Goal: Task Accomplishment & Management: Manage account settings

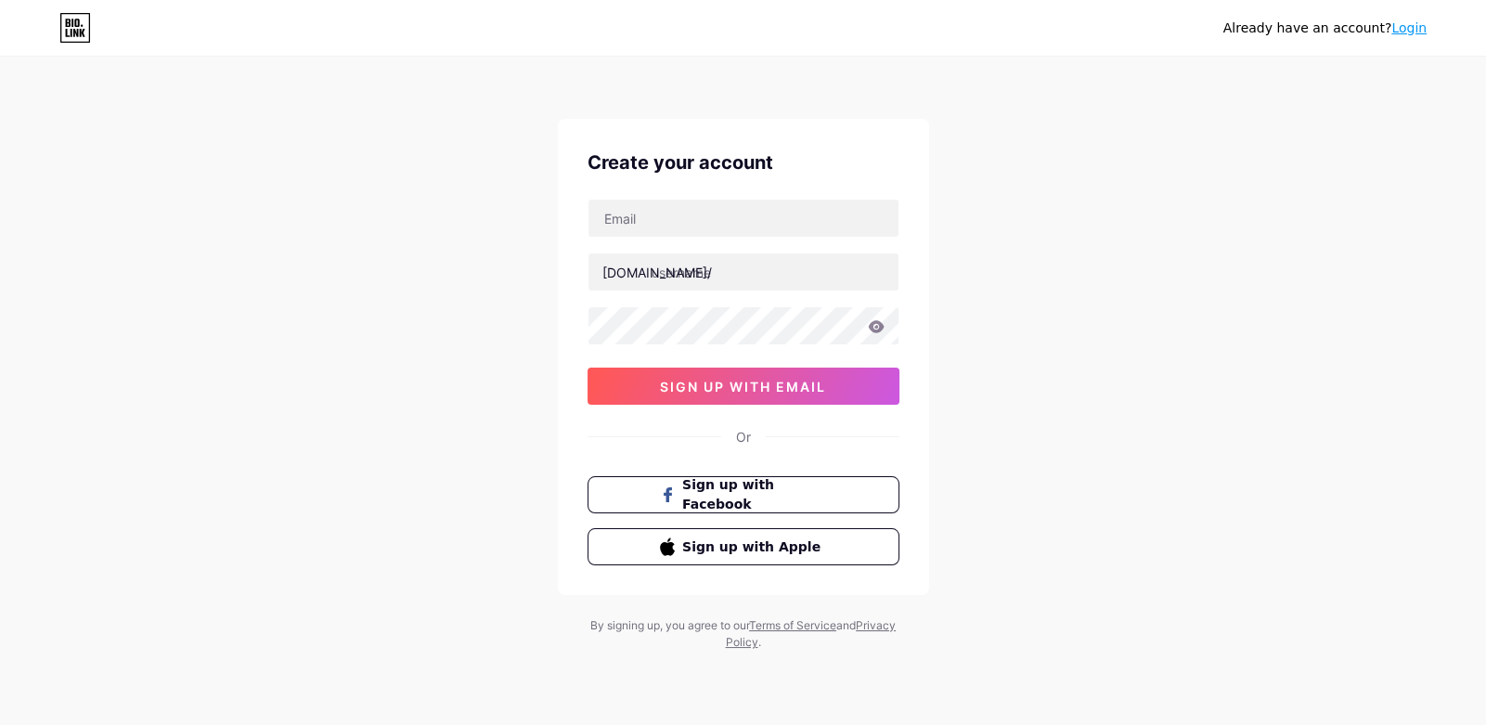
click at [719, 239] on div "[DOMAIN_NAME]/ sign up with email" at bounding box center [743, 302] width 312 height 206
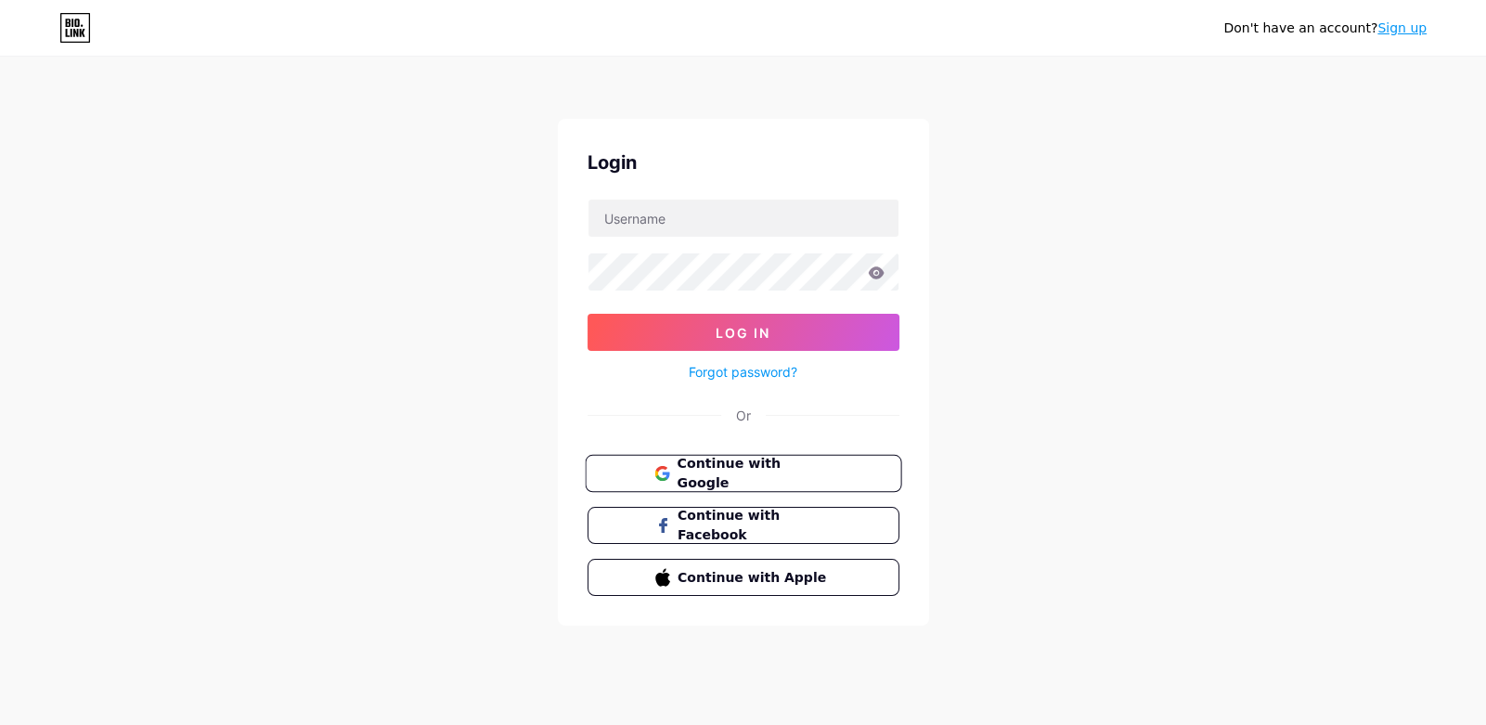
click at [692, 477] on span "Continue with Google" at bounding box center [753, 474] width 155 height 40
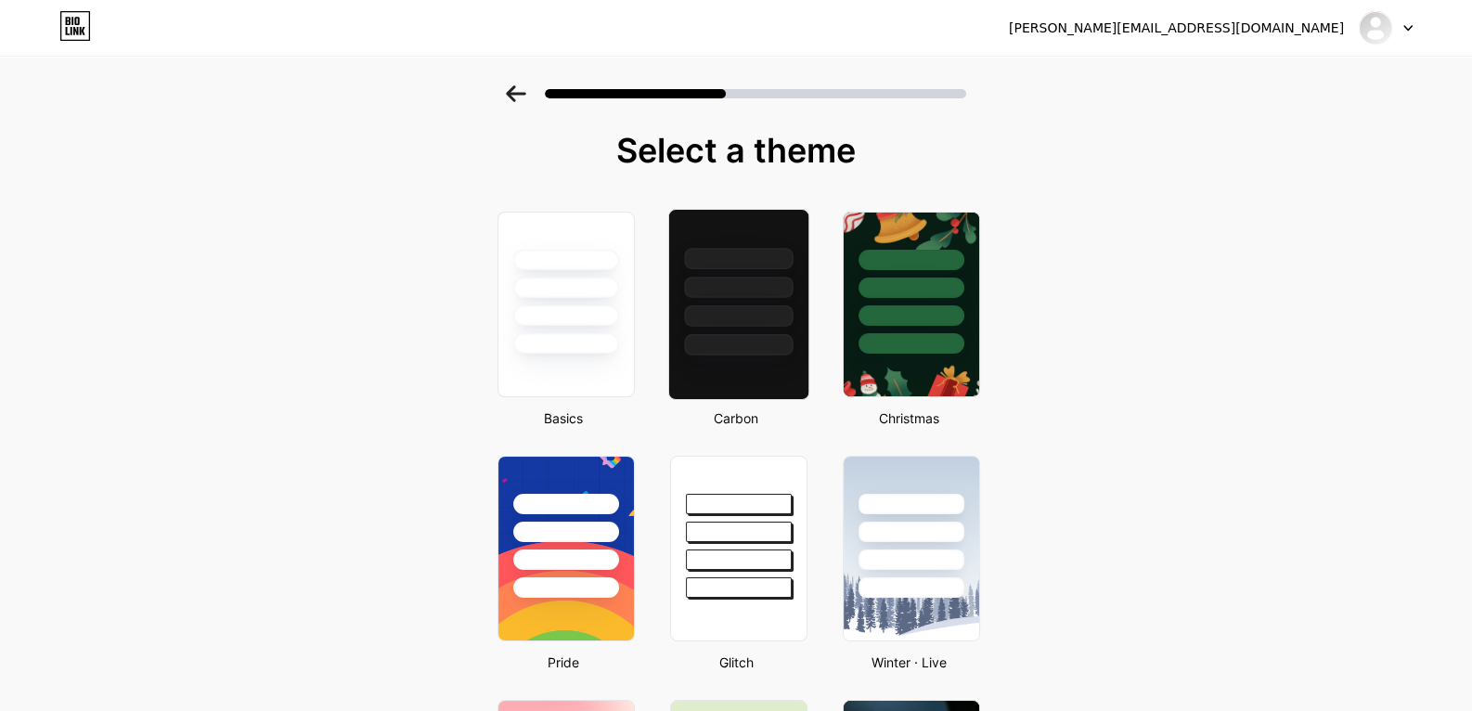
click at [713, 342] on div at bounding box center [738, 344] width 109 height 21
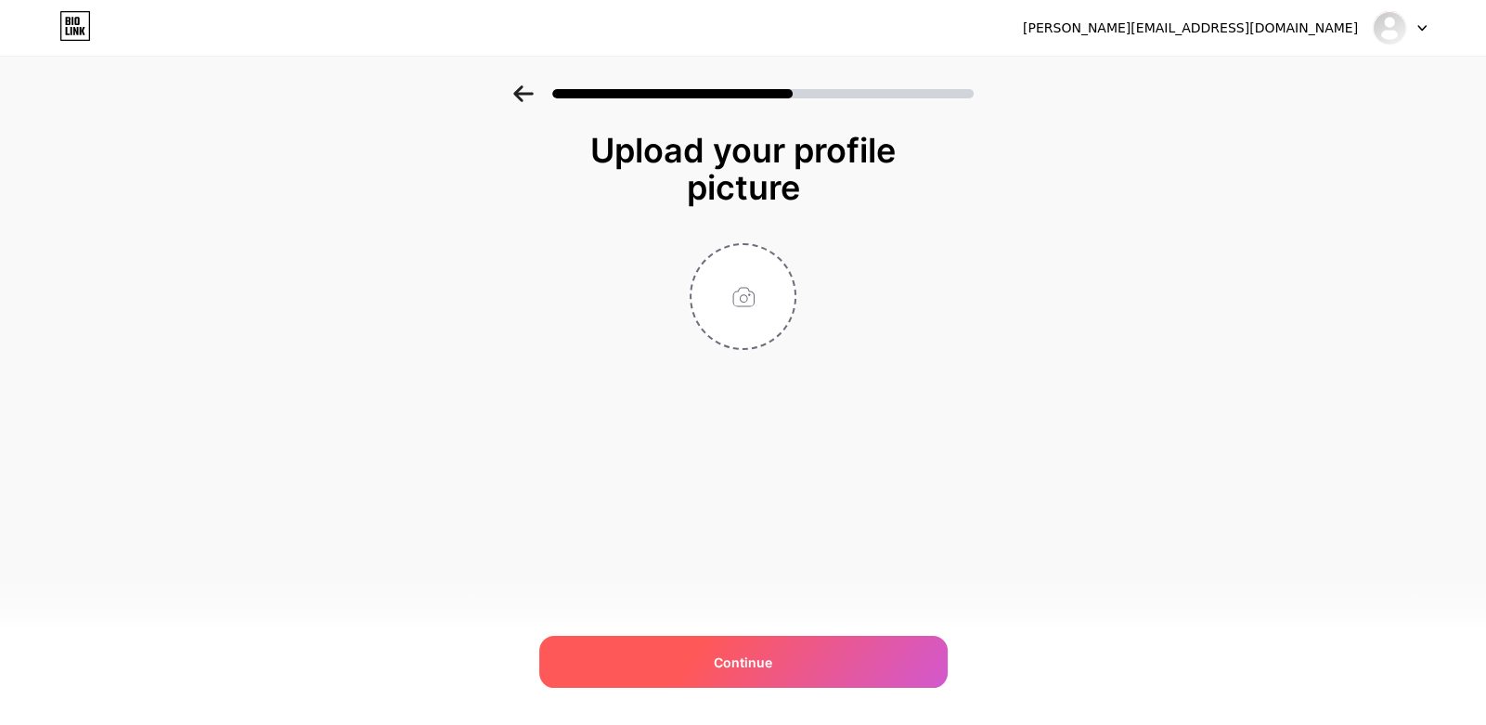
click at [765, 661] on span "Continue" at bounding box center [743, 661] width 58 height 19
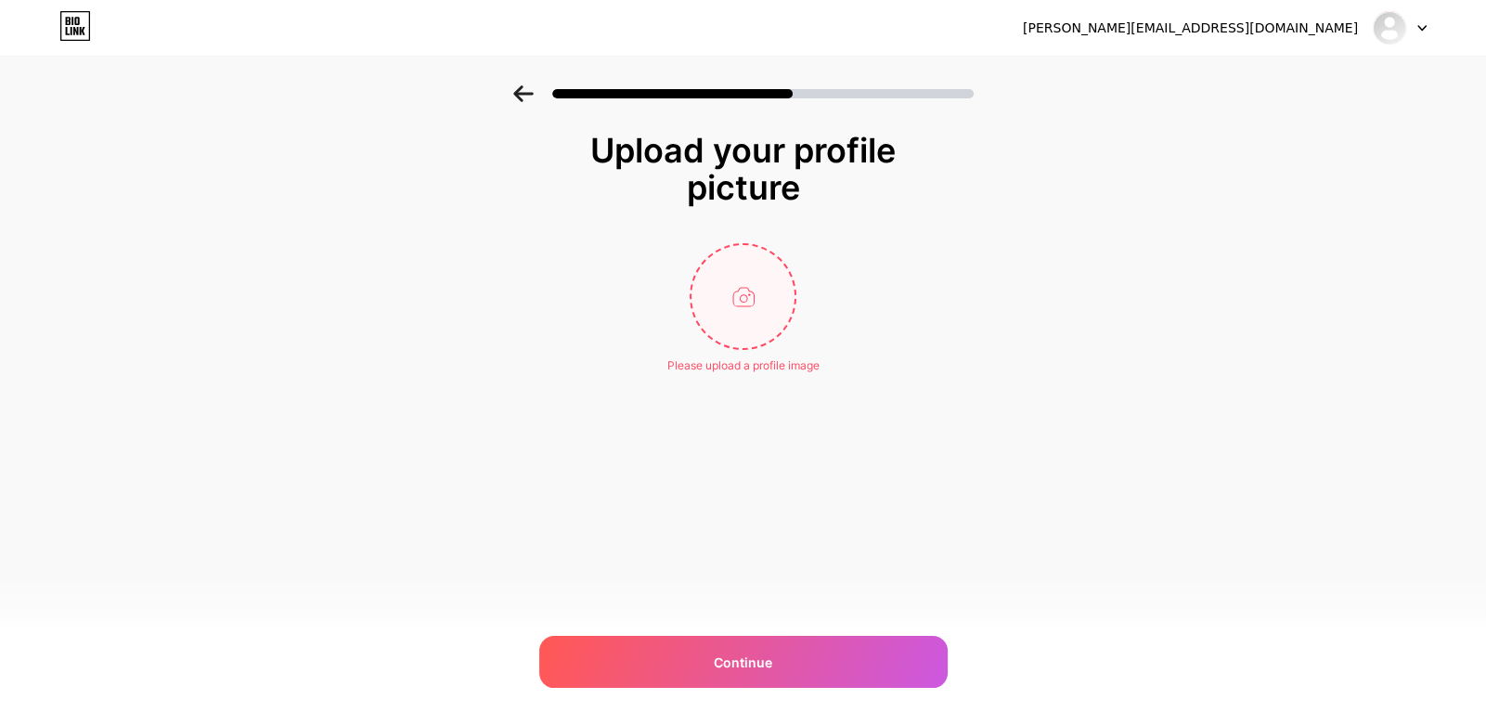
click at [736, 314] on input "file" at bounding box center [742, 296] width 103 height 103
type input "C:\fakepath\IMG_0266.JPG"
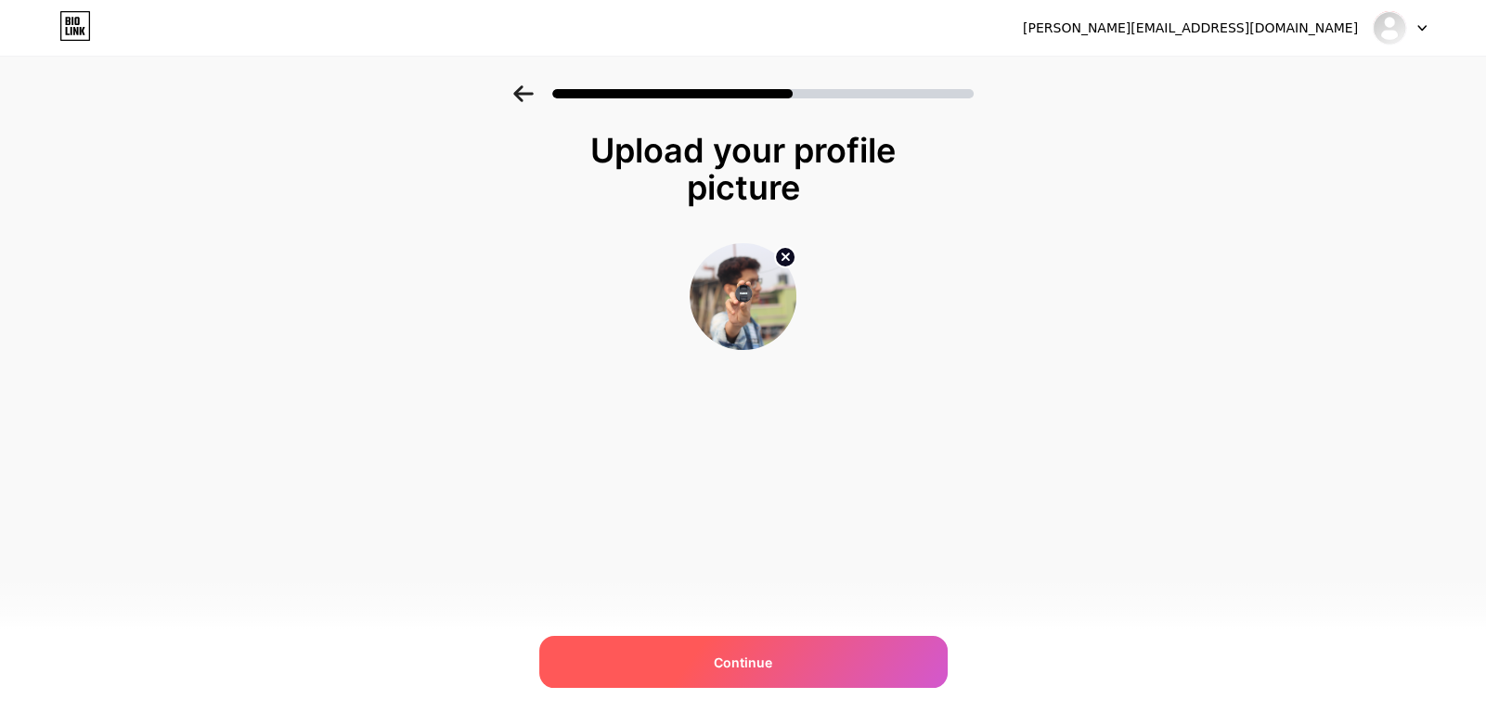
click at [775, 666] on div "Continue" at bounding box center [743, 662] width 408 height 52
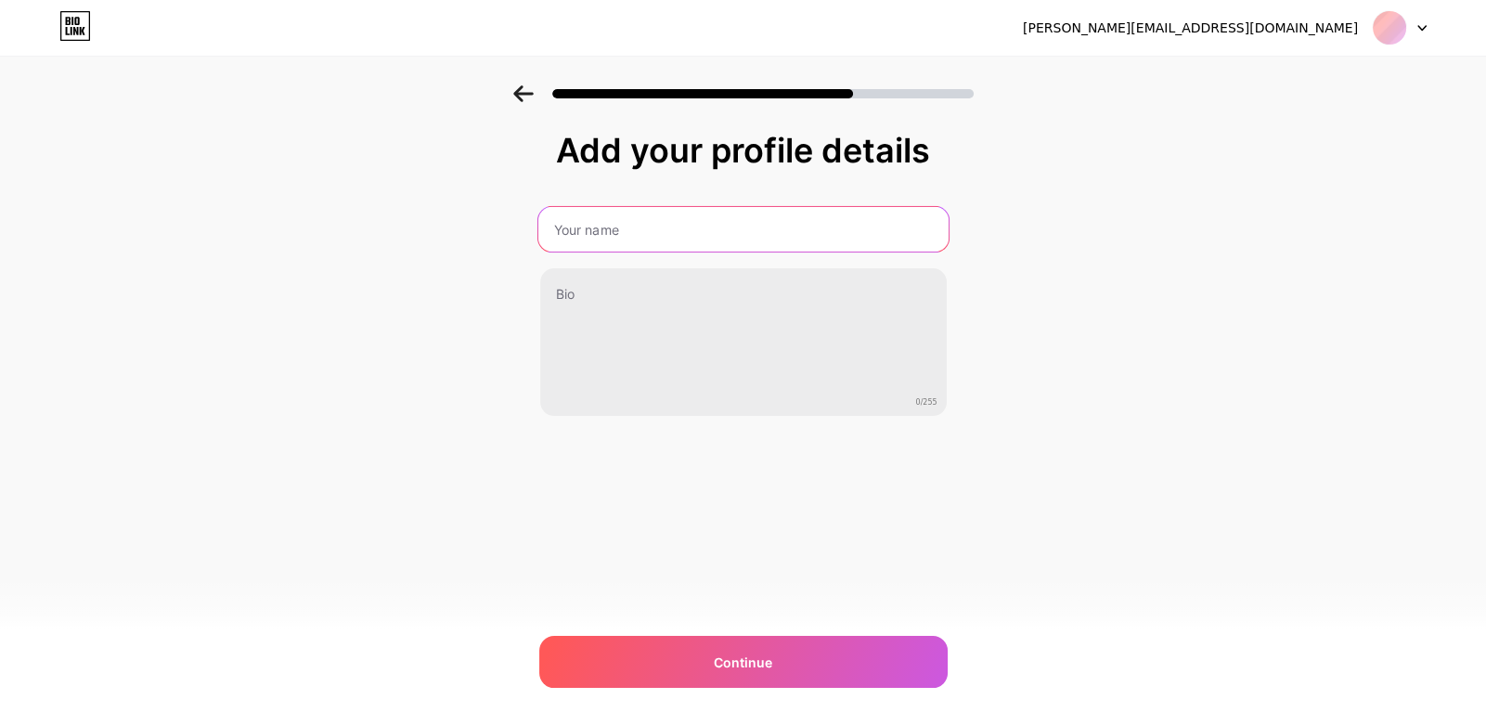
click at [666, 238] on input "text" at bounding box center [742, 229] width 410 height 45
click at [666, 223] on input "text" at bounding box center [742, 229] width 410 height 45
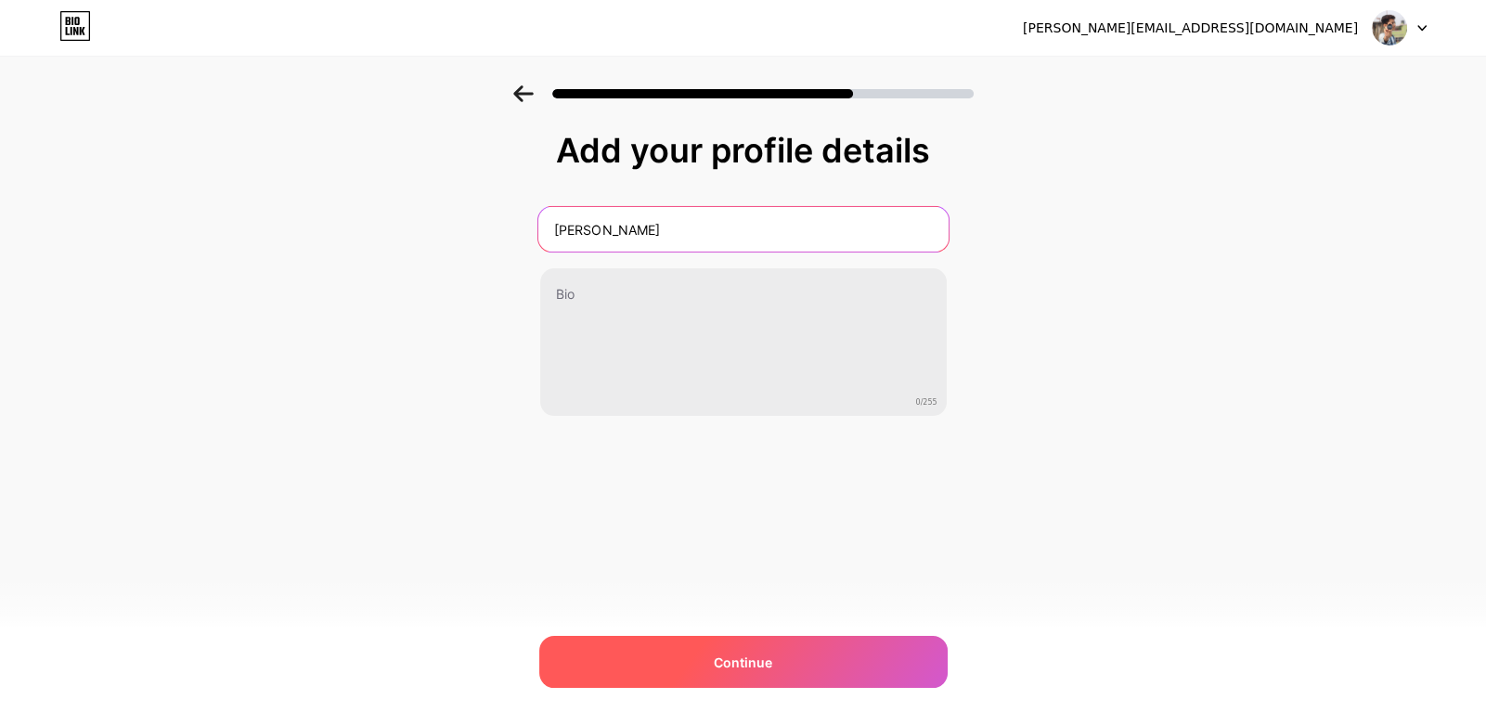
type input "Rahat Gazi"
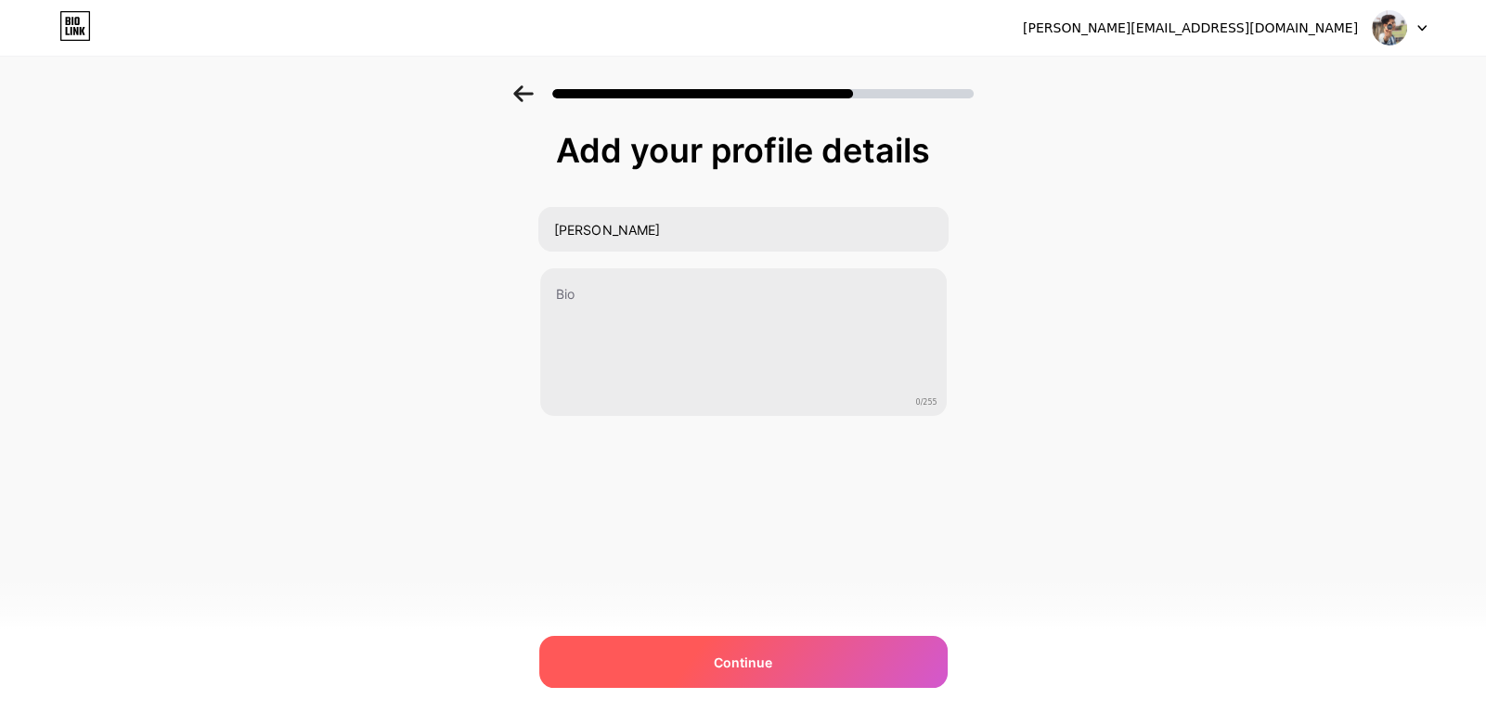
click at [769, 676] on div "Continue" at bounding box center [743, 662] width 408 height 52
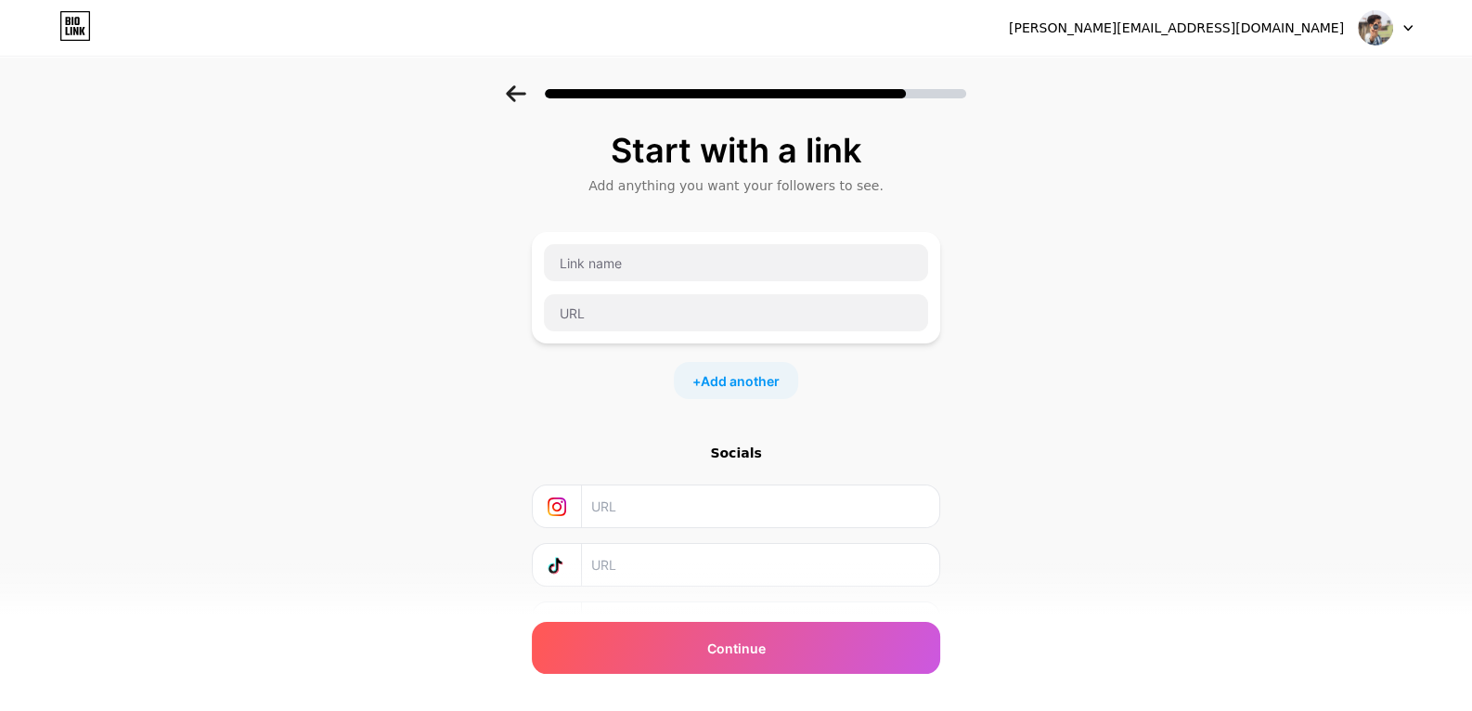
click at [738, 504] on input "text" at bounding box center [759, 506] width 337 height 42
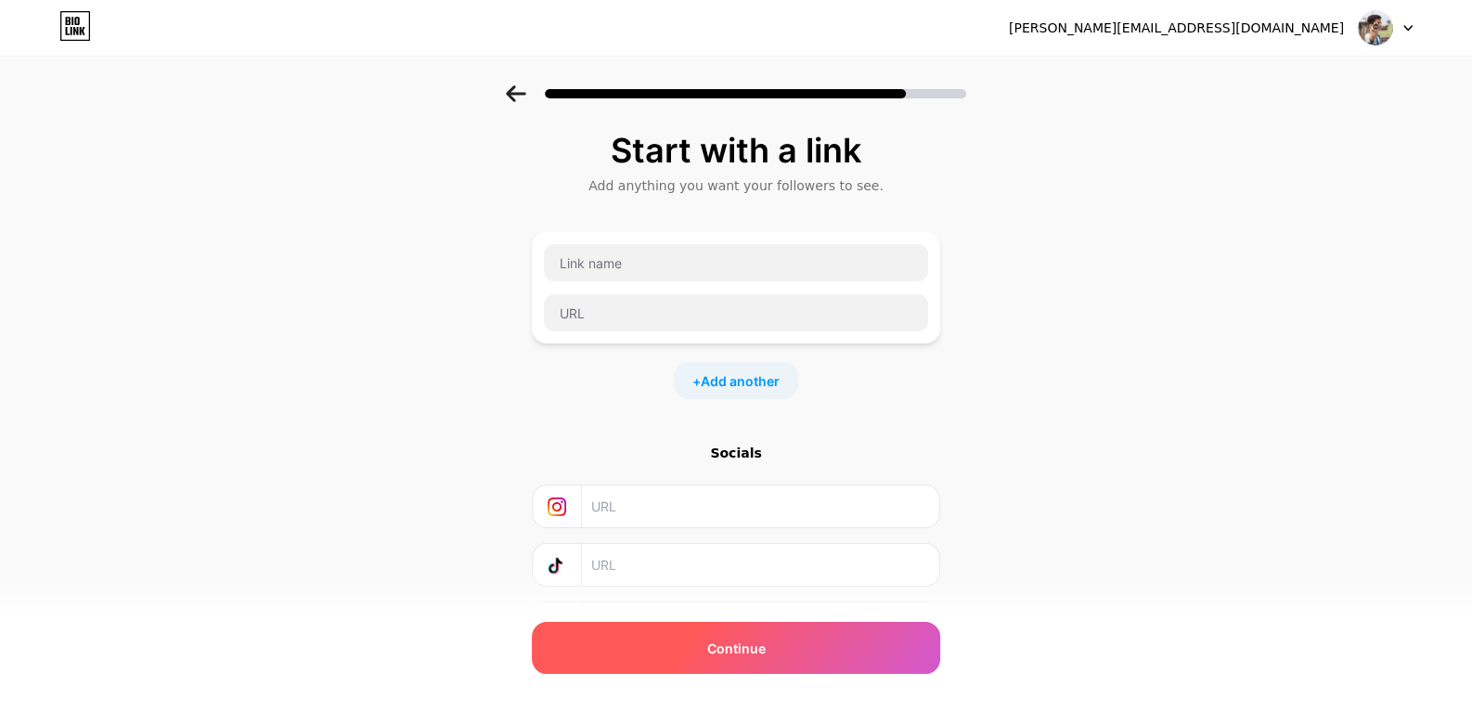
click at [815, 636] on div "Continue" at bounding box center [736, 648] width 408 height 52
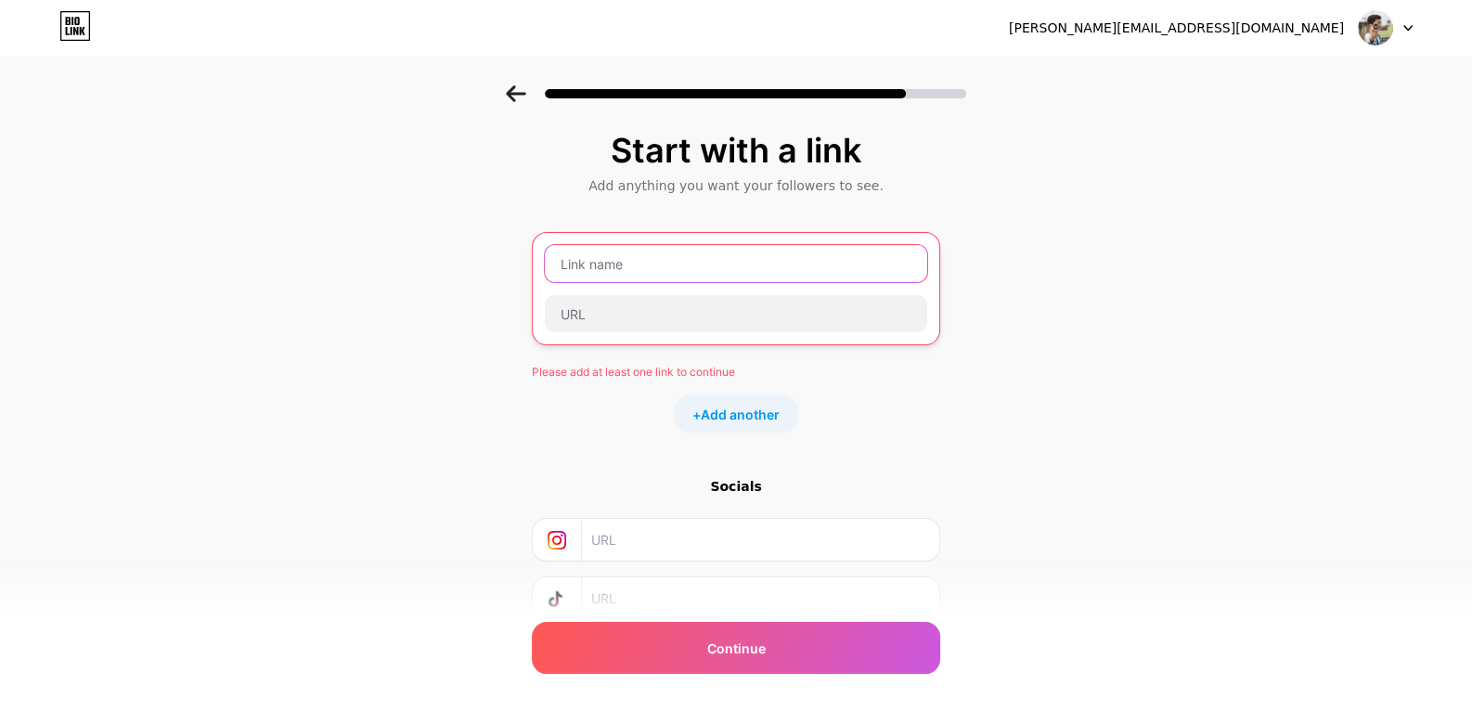
click at [677, 267] on input "text" at bounding box center [736, 263] width 382 height 37
click at [685, 263] on input "text" at bounding box center [736, 263] width 382 height 37
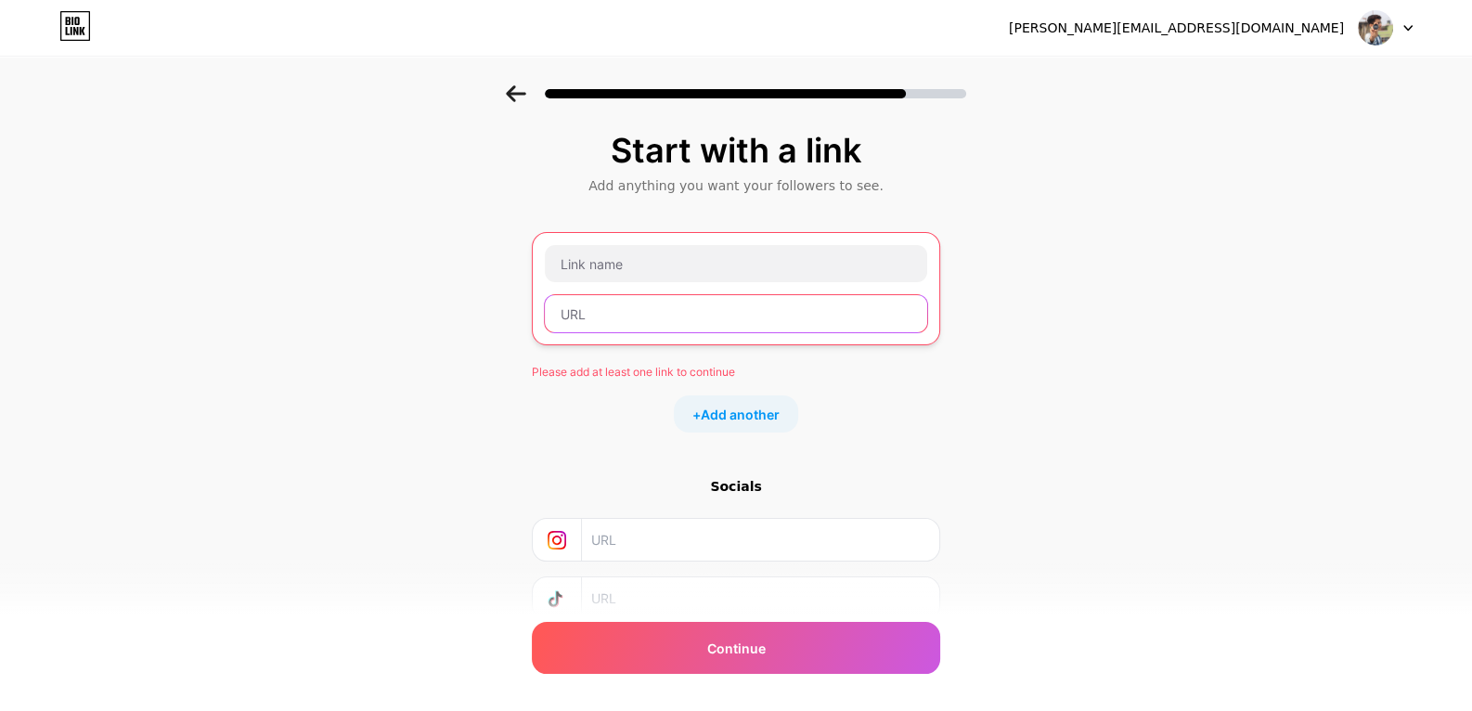
click at [649, 310] on input "text" at bounding box center [736, 313] width 382 height 37
paste input "https://ottbangla.bio.link/"
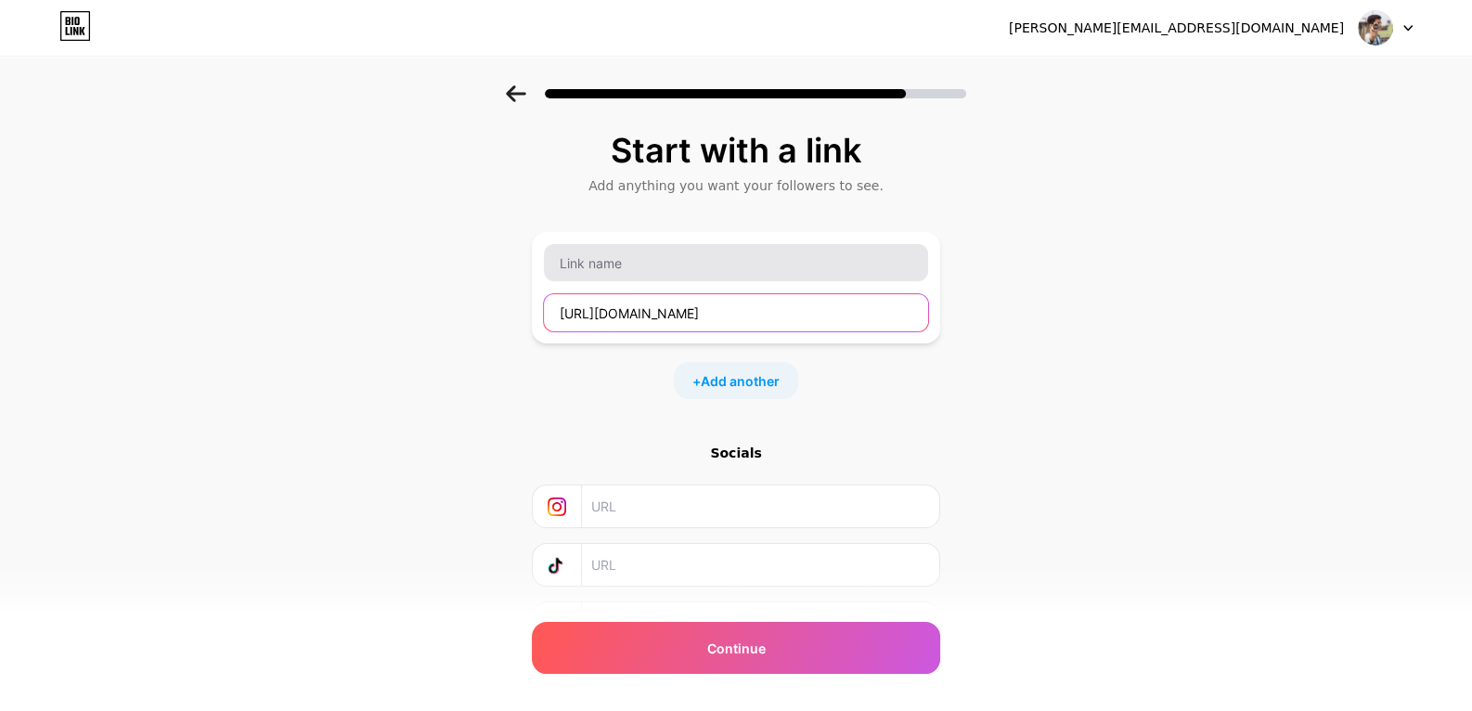
type input "https://ottbangla.bio.link/"
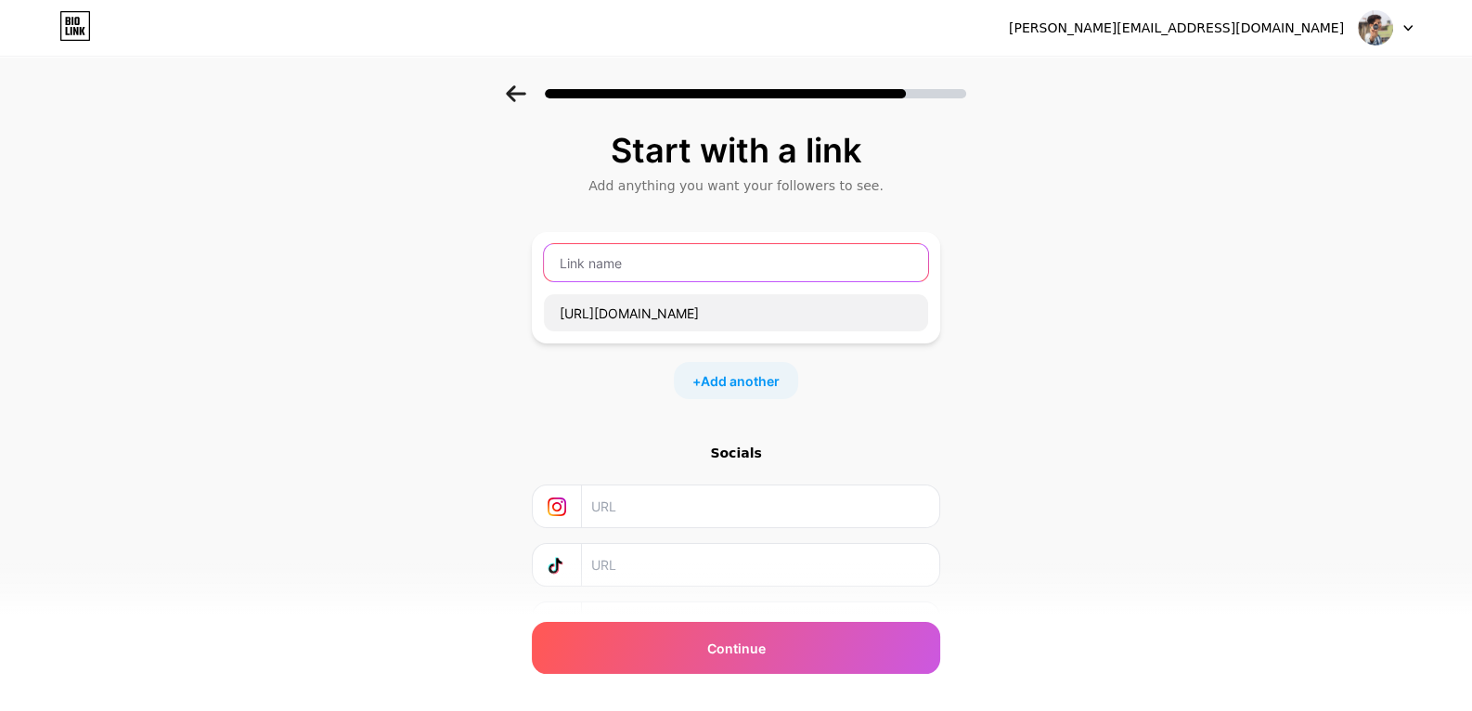
click at [672, 271] on input "text" at bounding box center [736, 262] width 384 height 37
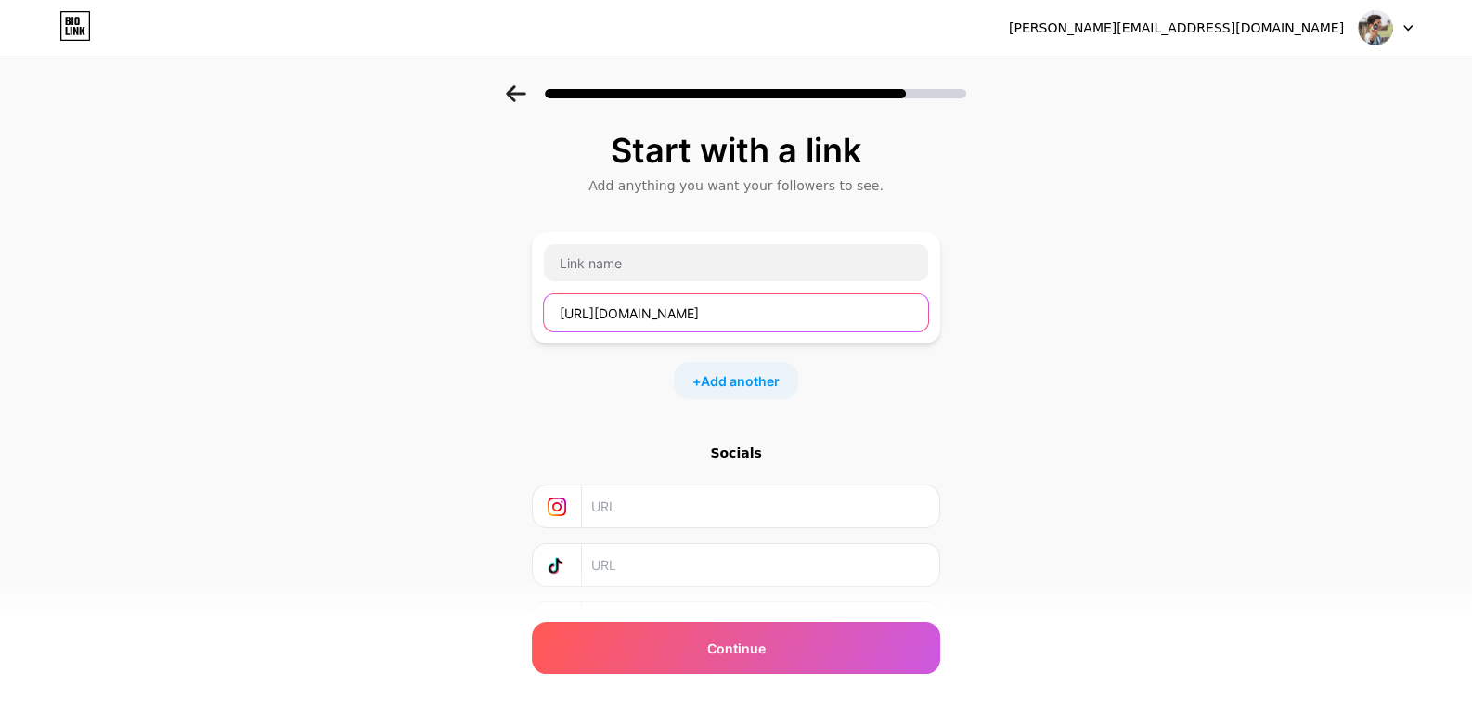
drag, startPoint x: 609, startPoint y: 316, endPoint x: 666, endPoint y: 311, distance: 57.8
click at [666, 311] on input "https://ottbangla.bio.link/" at bounding box center [736, 312] width 384 height 37
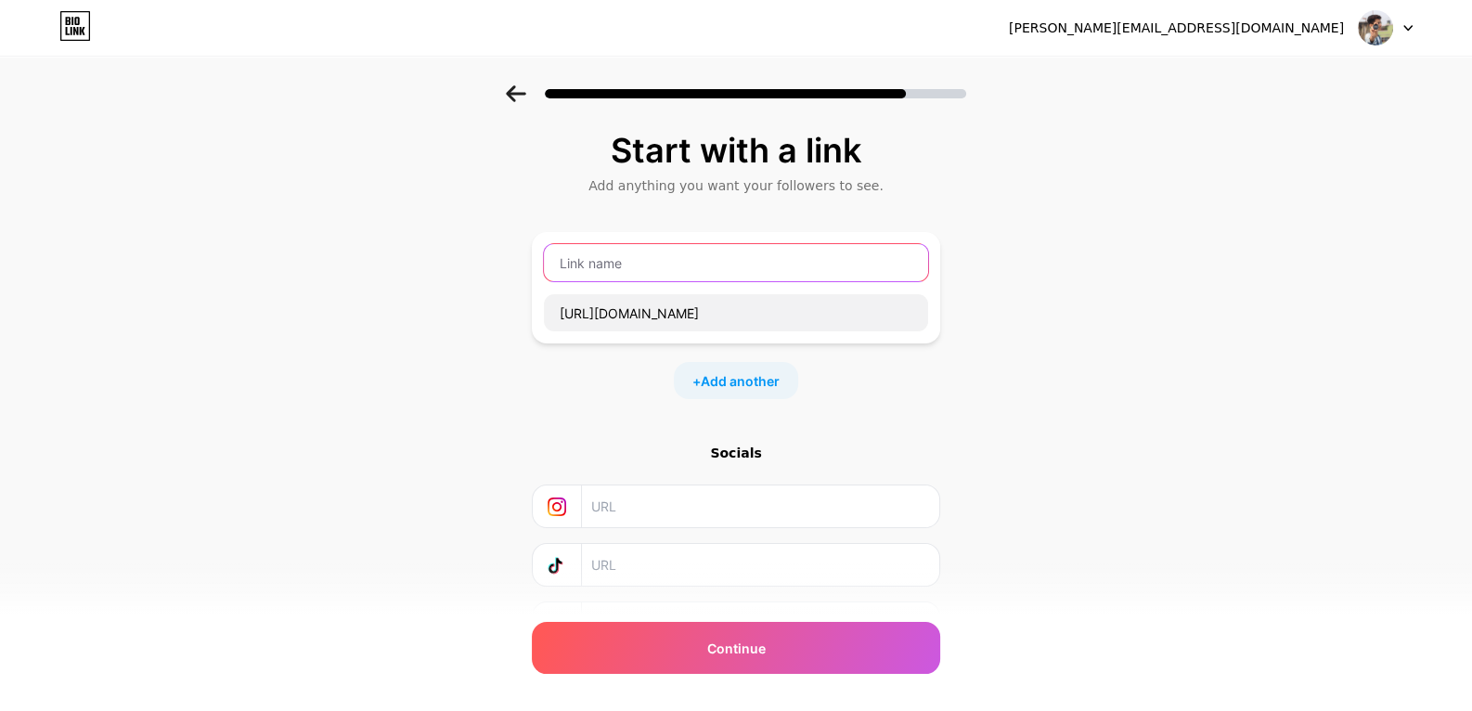
click at [642, 277] on input "text" at bounding box center [736, 262] width 384 height 37
paste input "ottbangla"
type input "ottbangla"
click at [629, 427] on div "Start with a link Add anything you want your followers to see. ottbangla https:…" at bounding box center [736, 388] width 408 height 513
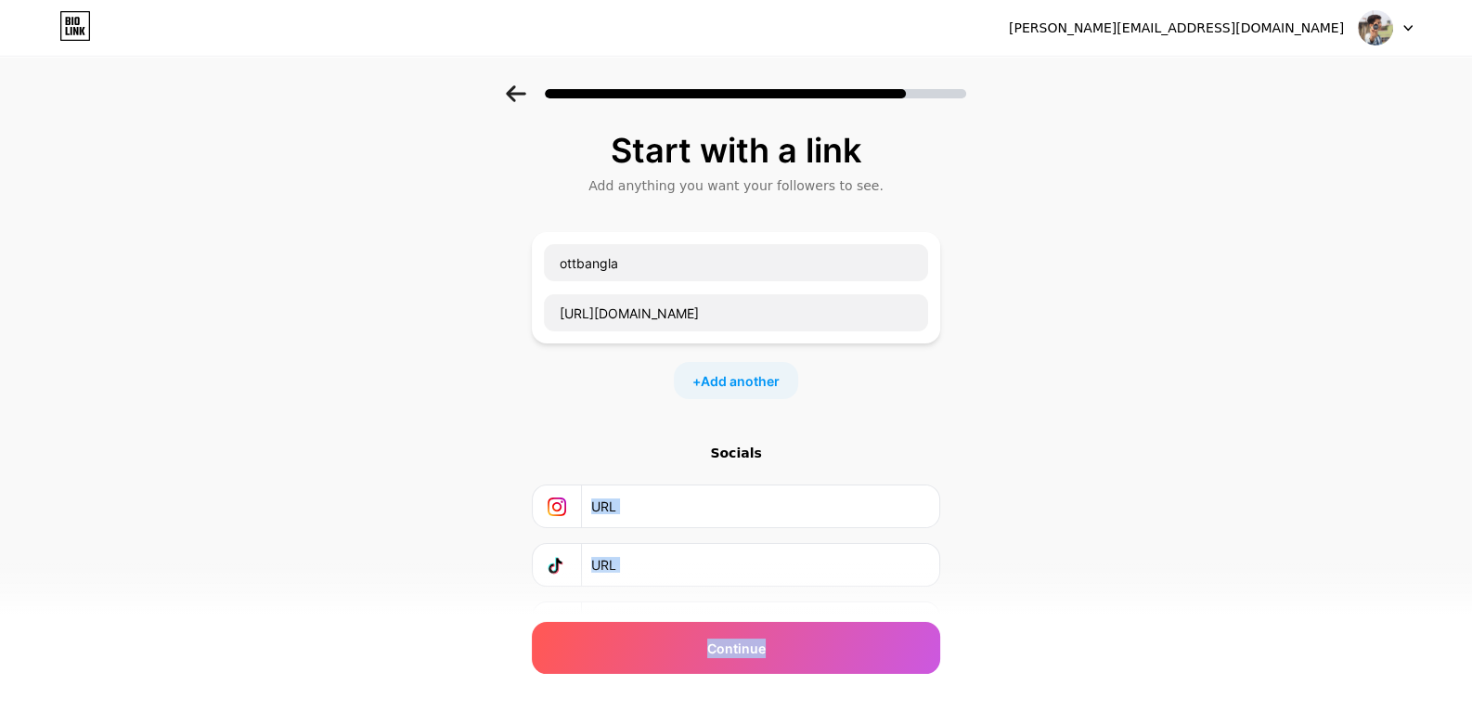
drag, startPoint x: 790, startPoint y: 641, endPoint x: 871, endPoint y: 472, distance: 187.6
click at [871, 472] on div "Start with a link Add anything you want your followers to see. ottbangla https:…" at bounding box center [736, 388] width 408 height 513
click at [1044, 416] on div "Start with a link Add anything you want your followers to see. ottbangla https:…" at bounding box center [736, 411] width 1472 height 652
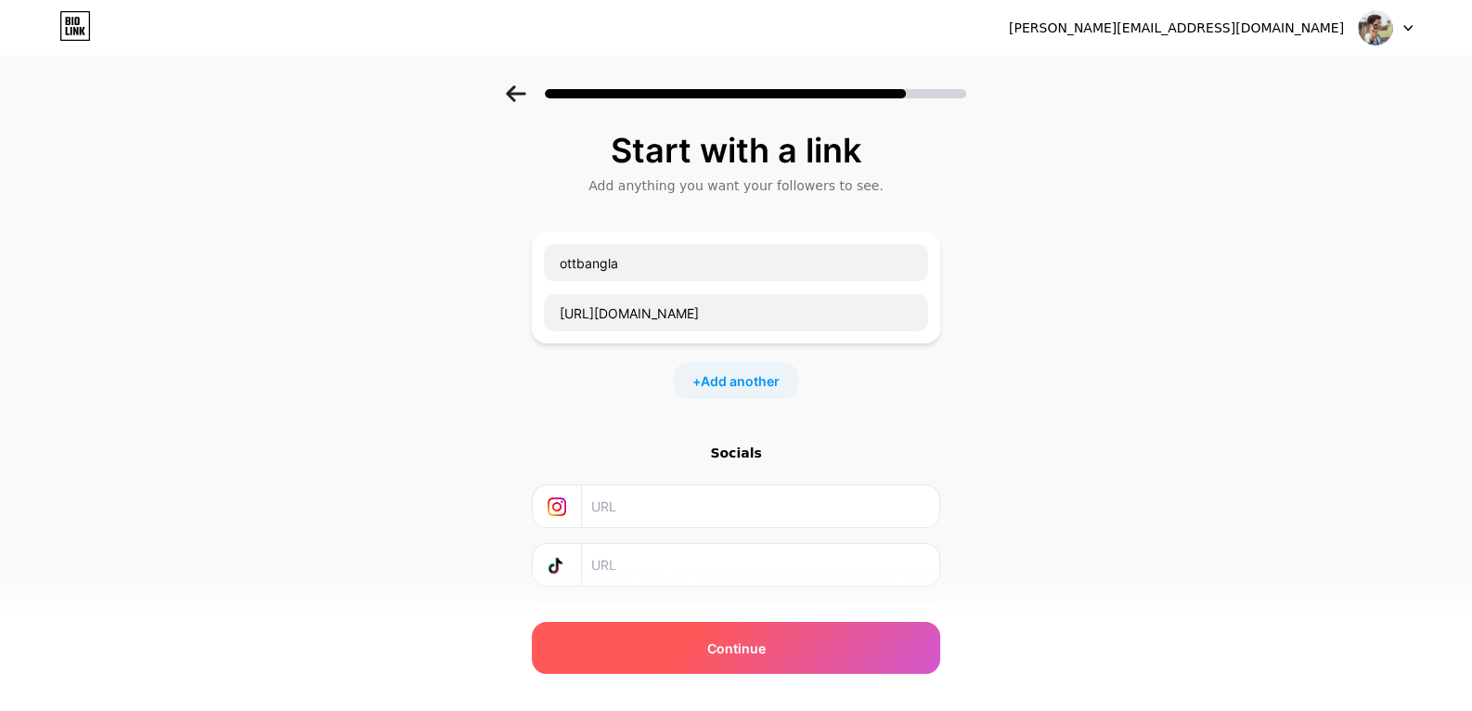
click at [829, 645] on div "Continue" at bounding box center [736, 648] width 408 height 52
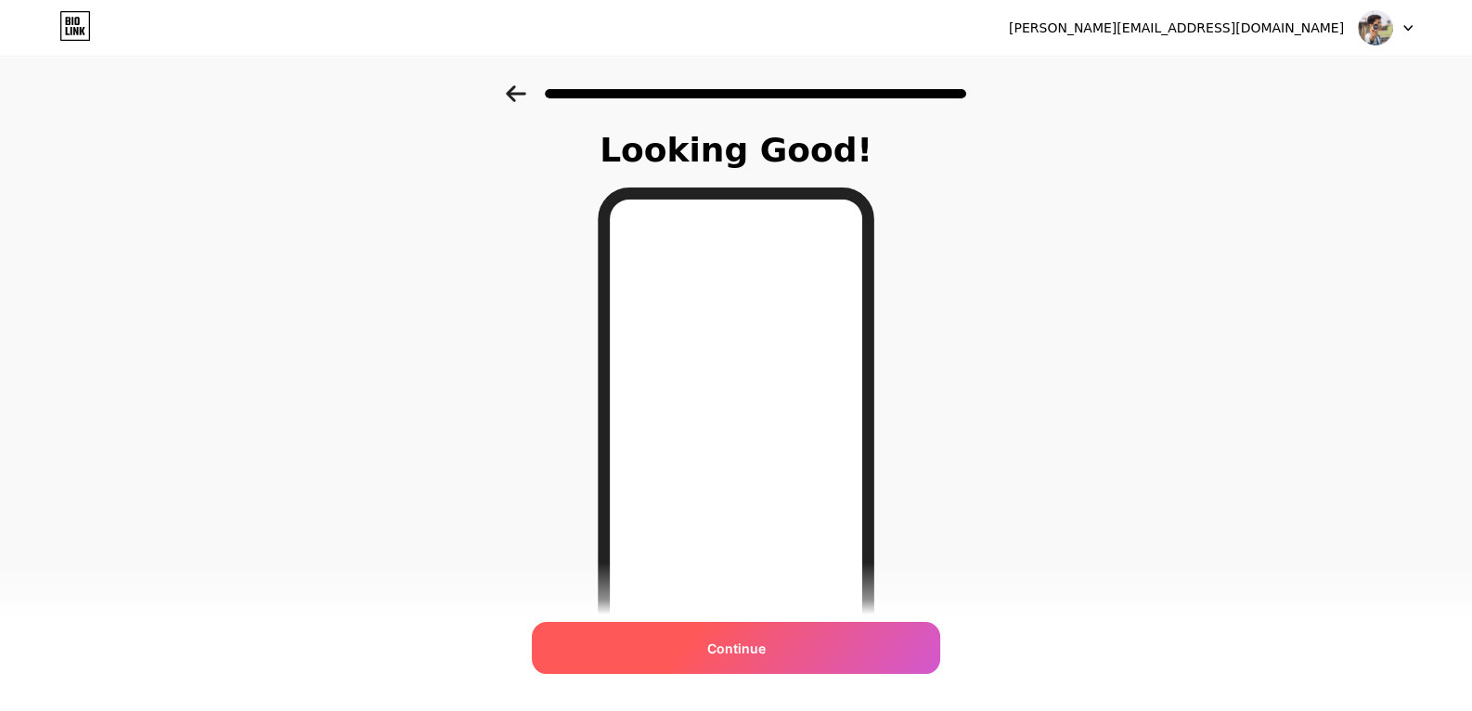
click at [754, 641] on span "Continue" at bounding box center [736, 647] width 58 height 19
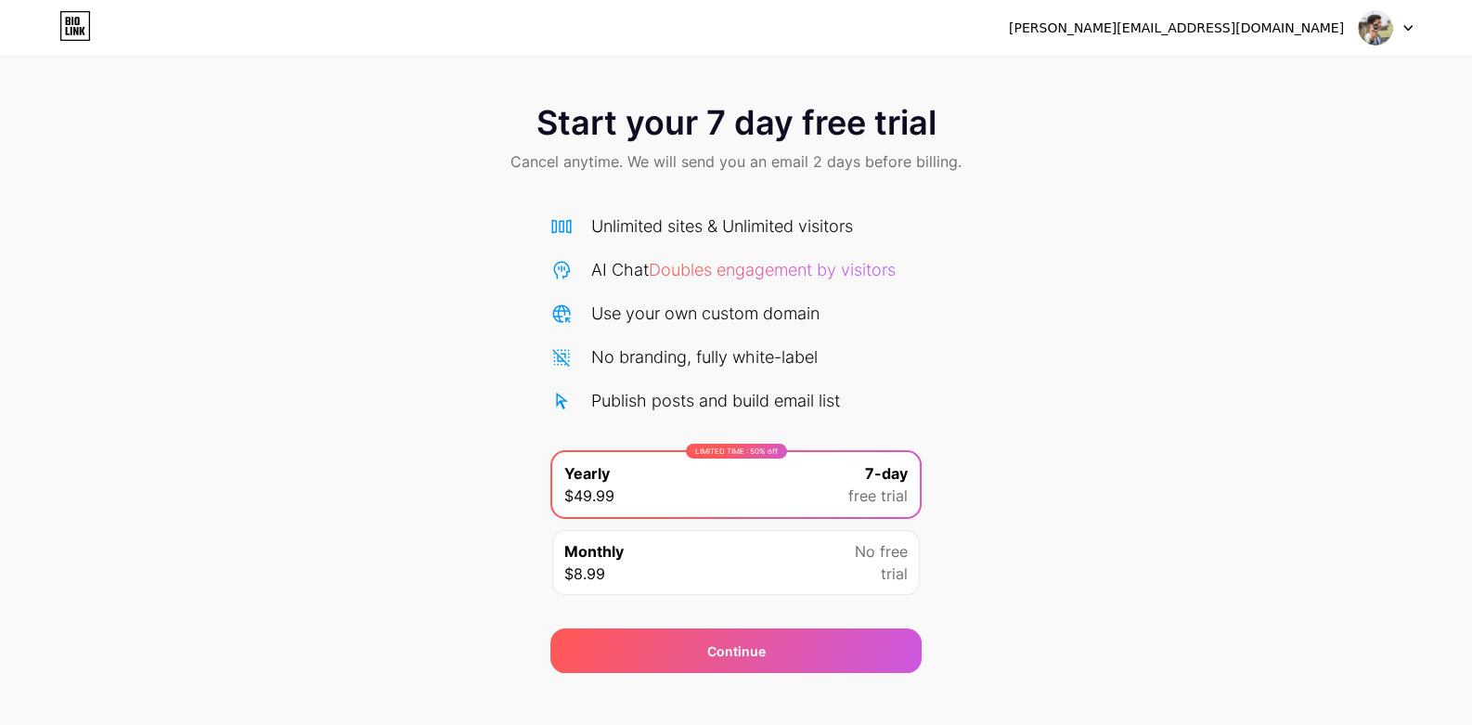
click at [482, 228] on div "Start your 7 day free trial Cancel anytime. We will send you an email 2 days be…" at bounding box center [736, 378] width 1472 height 587
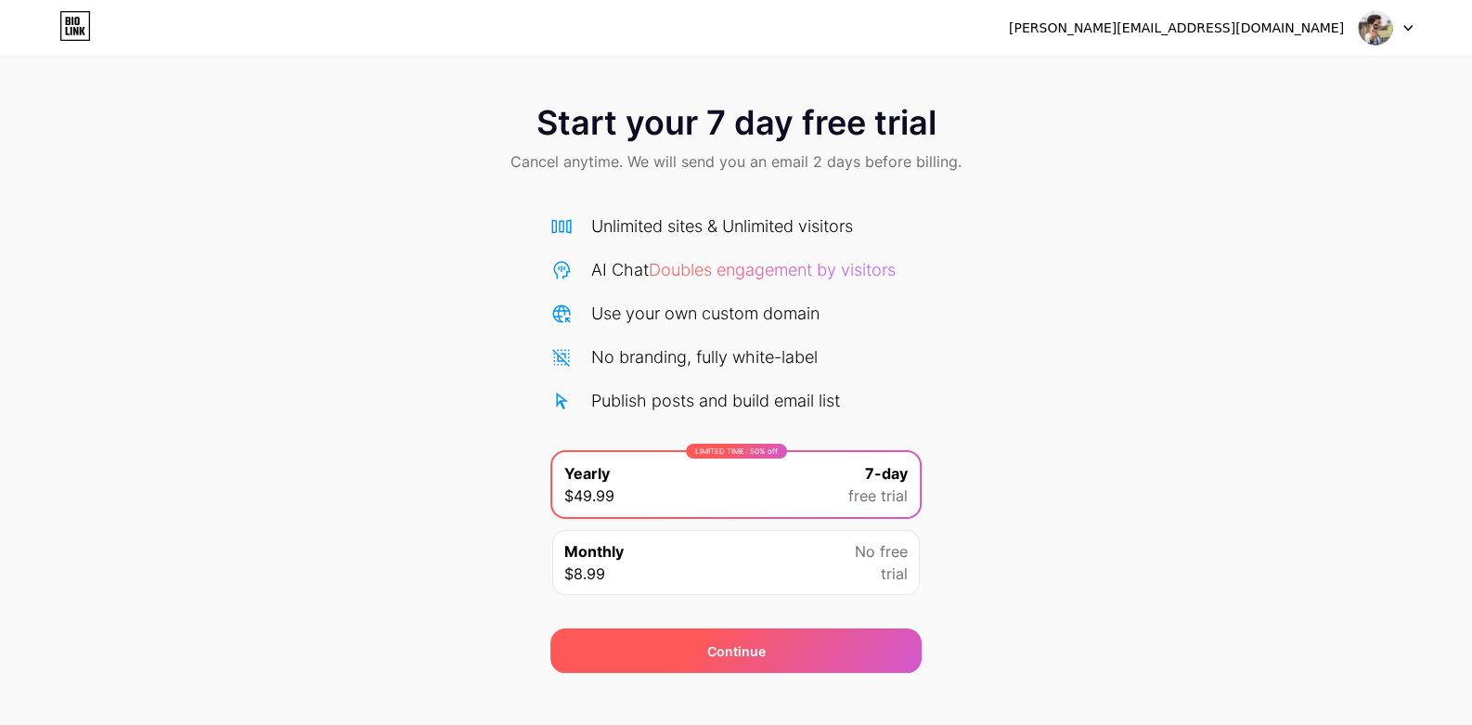
click at [752, 660] on div "Continue" at bounding box center [735, 650] width 371 height 45
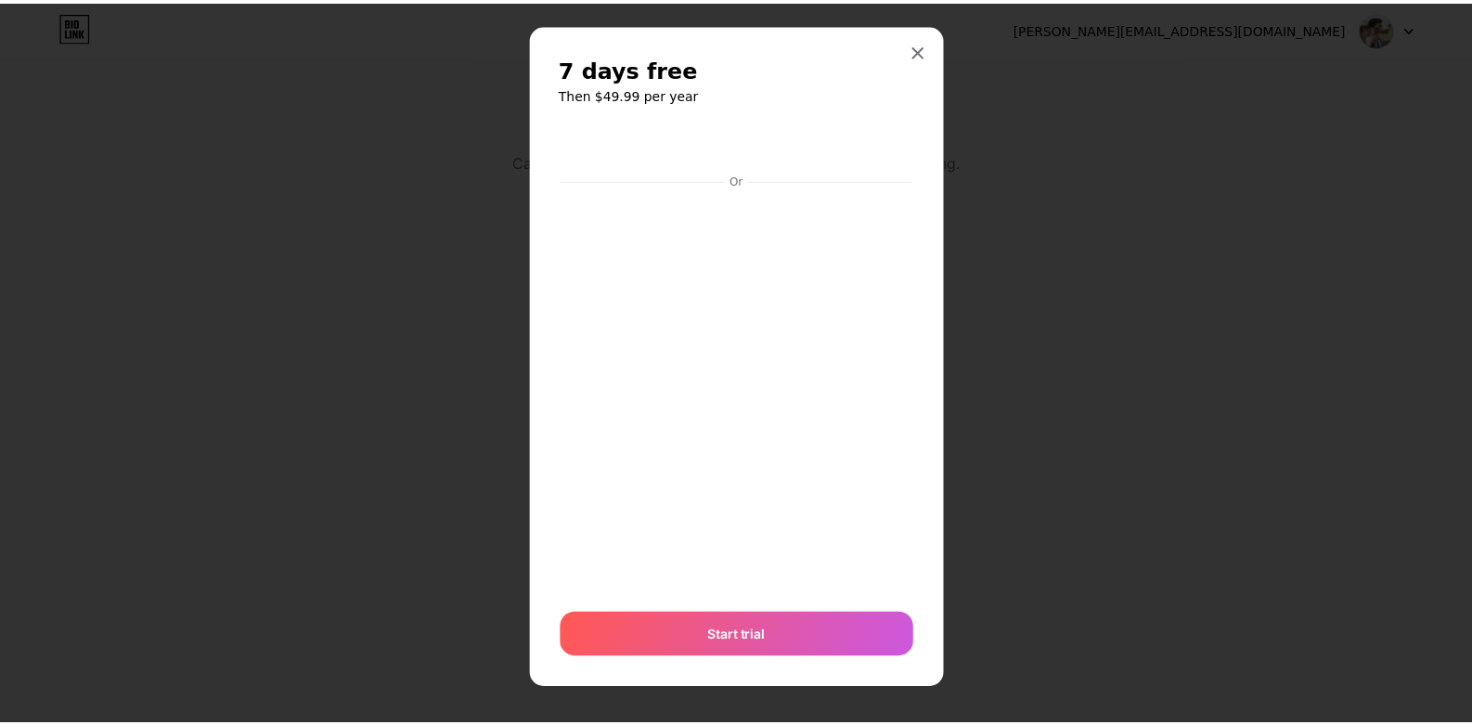
scroll to position [21, 0]
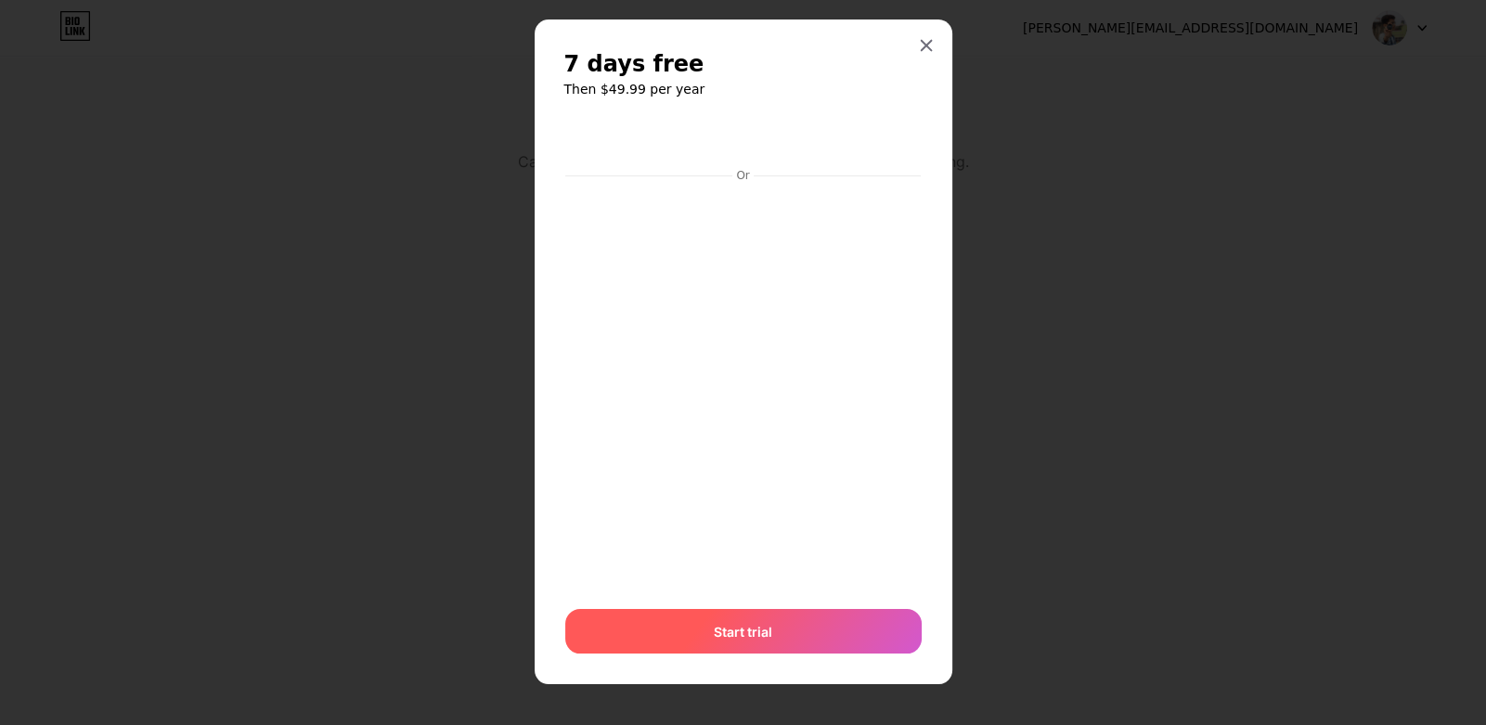
click at [714, 629] on span "Start trial" at bounding box center [743, 631] width 58 height 19
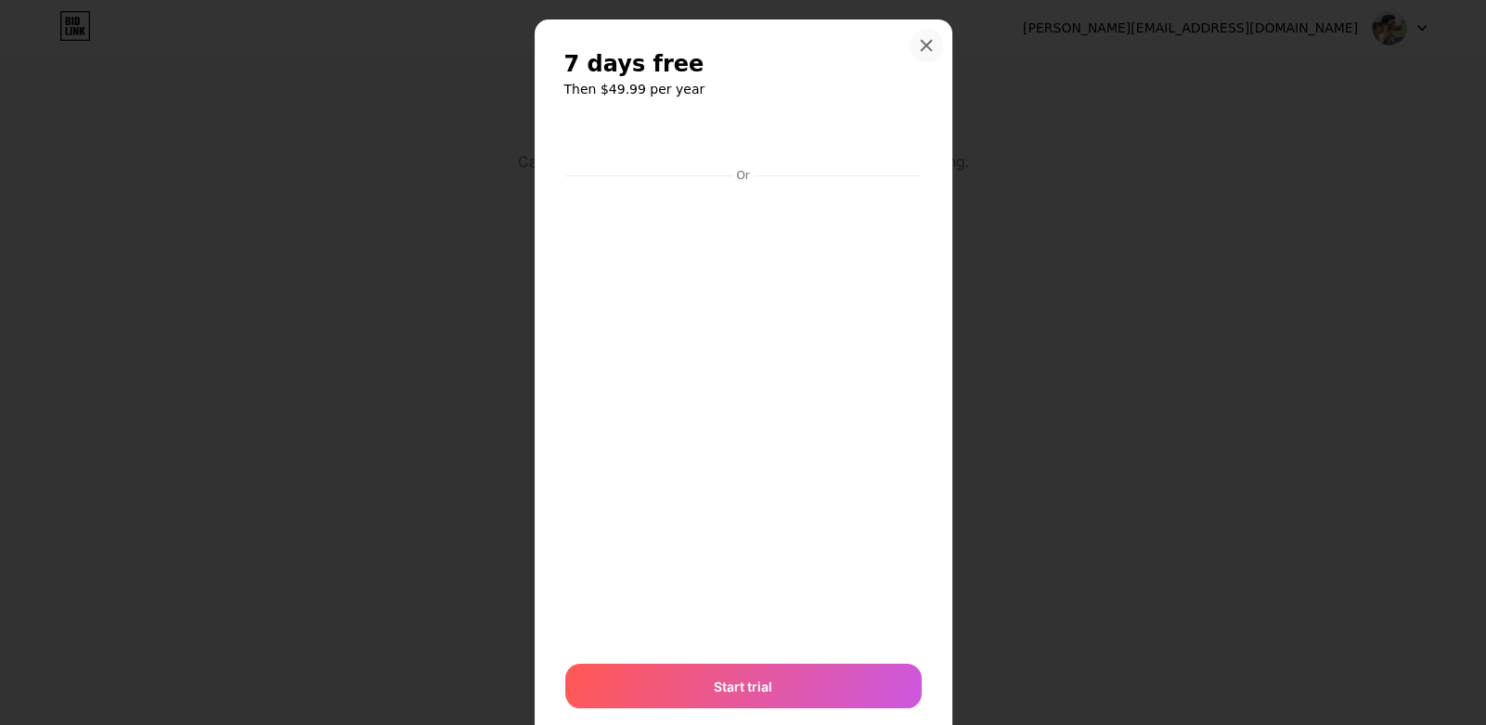
click at [920, 44] on icon at bounding box center [925, 46] width 10 height 10
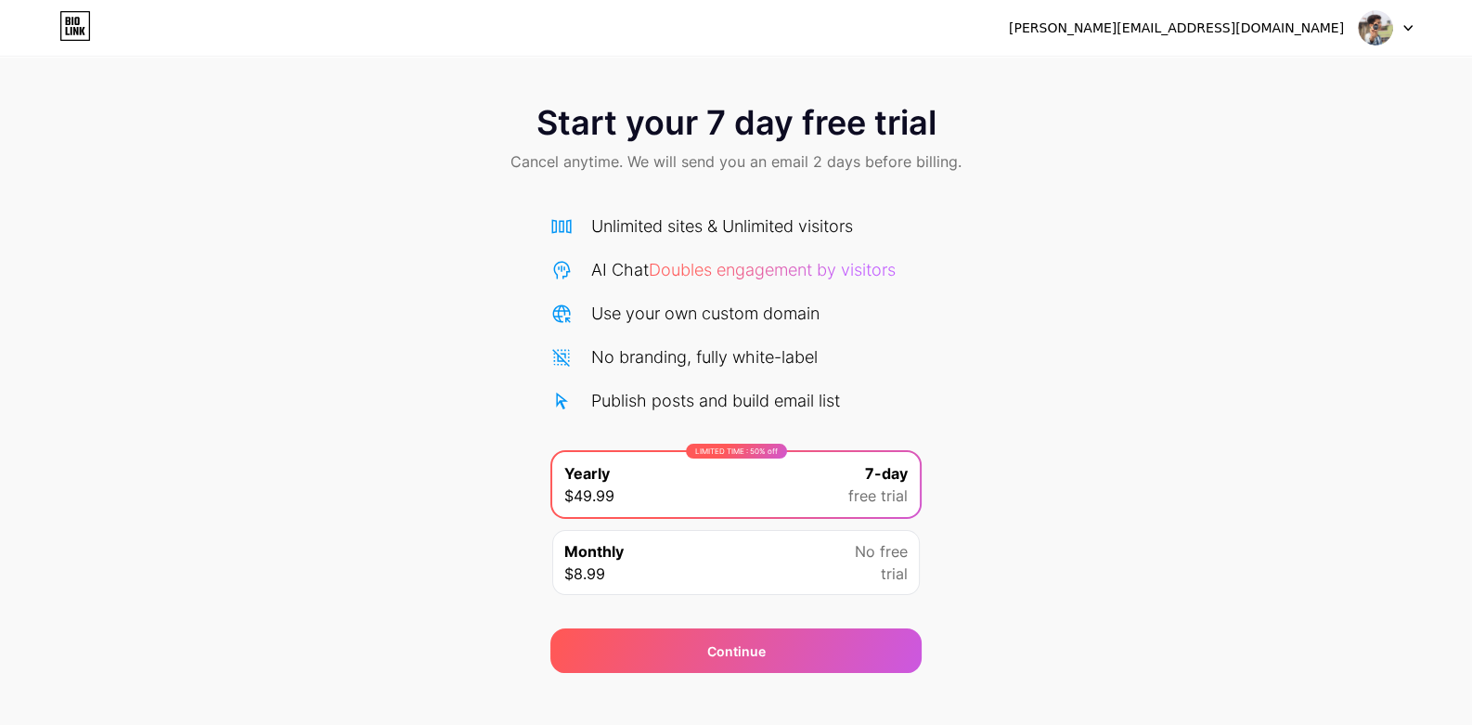
click at [982, 305] on div "Start your 7 day free trial Cancel anytime. We will send you an email 2 days be…" at bounding box center [736, 378] width 1472 height 587
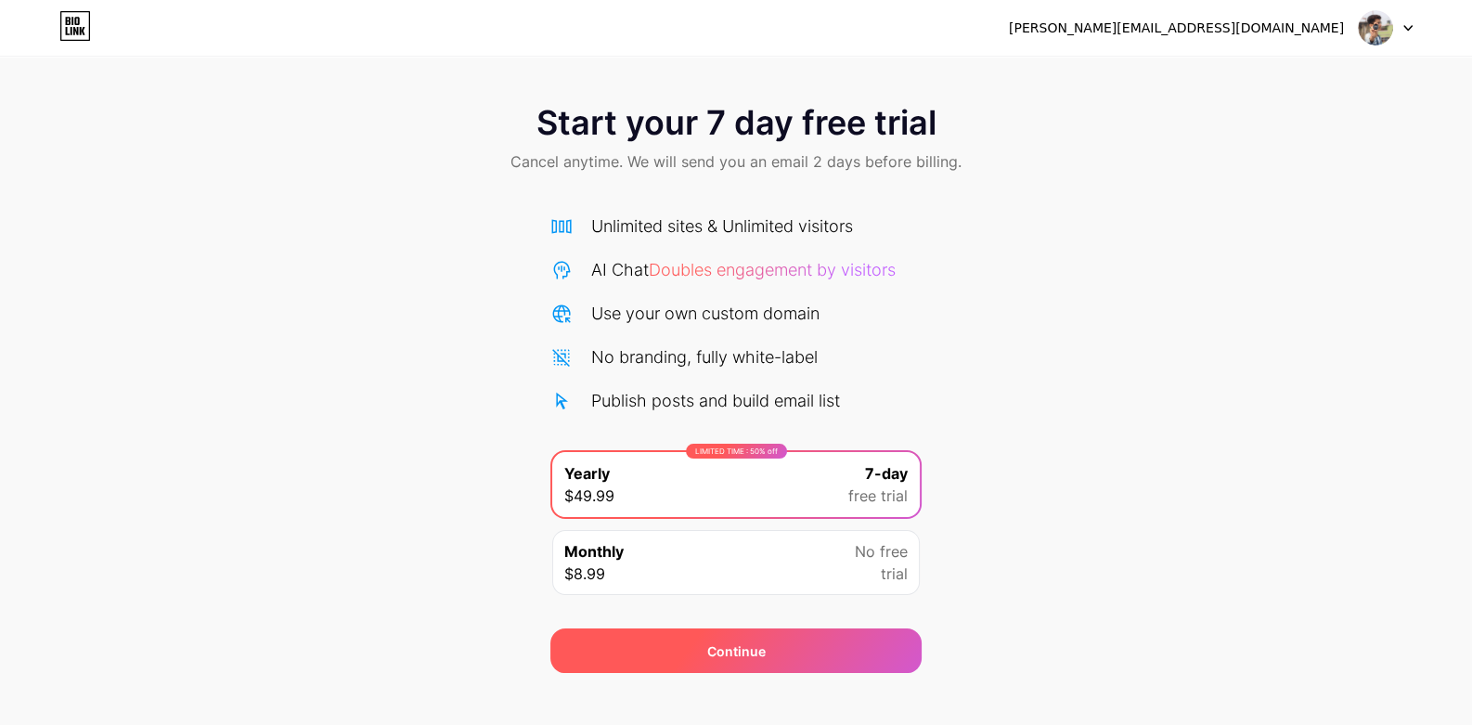
click at [849, 652] on div "Continue" at bounding box center [735, 650] width 371 height 45
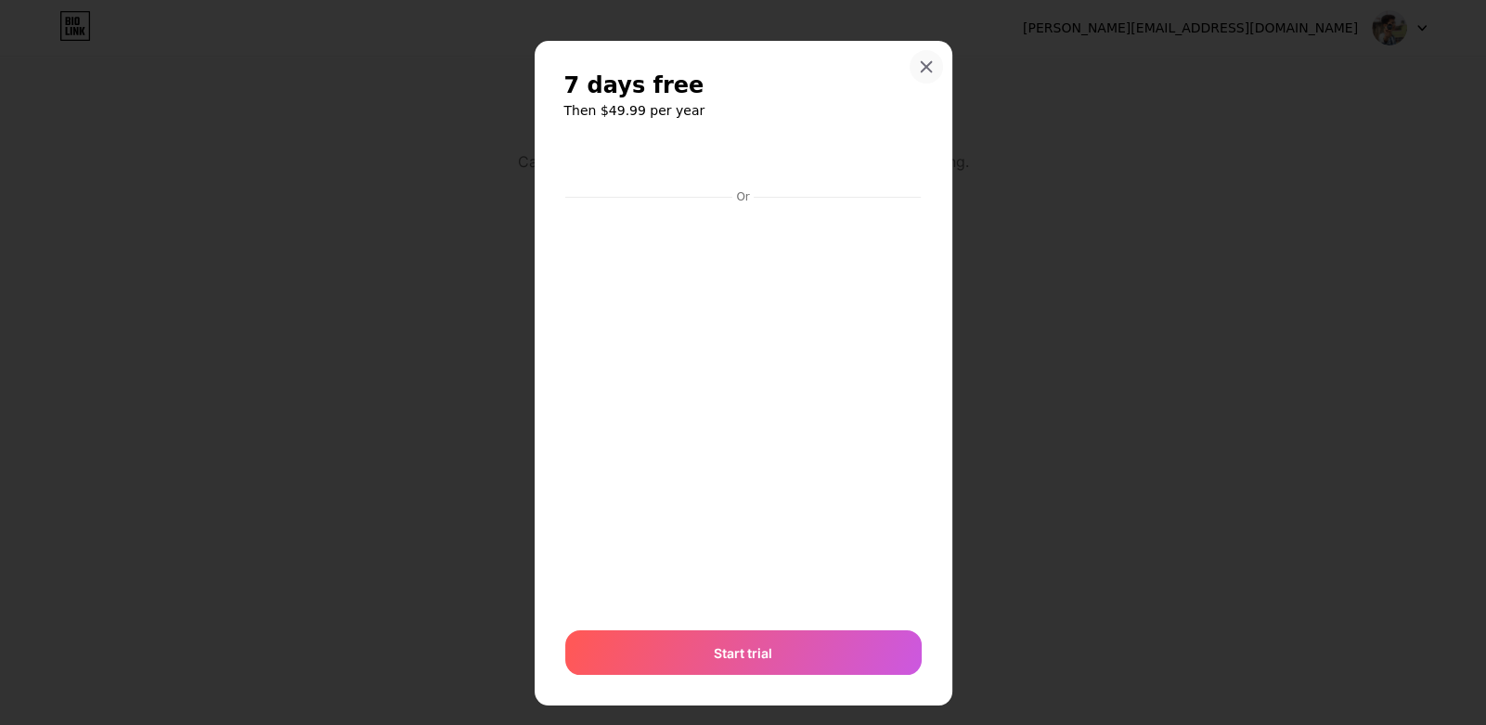
click at [919, 72] on icon at bounding box center [926, 66] width 15 height 15
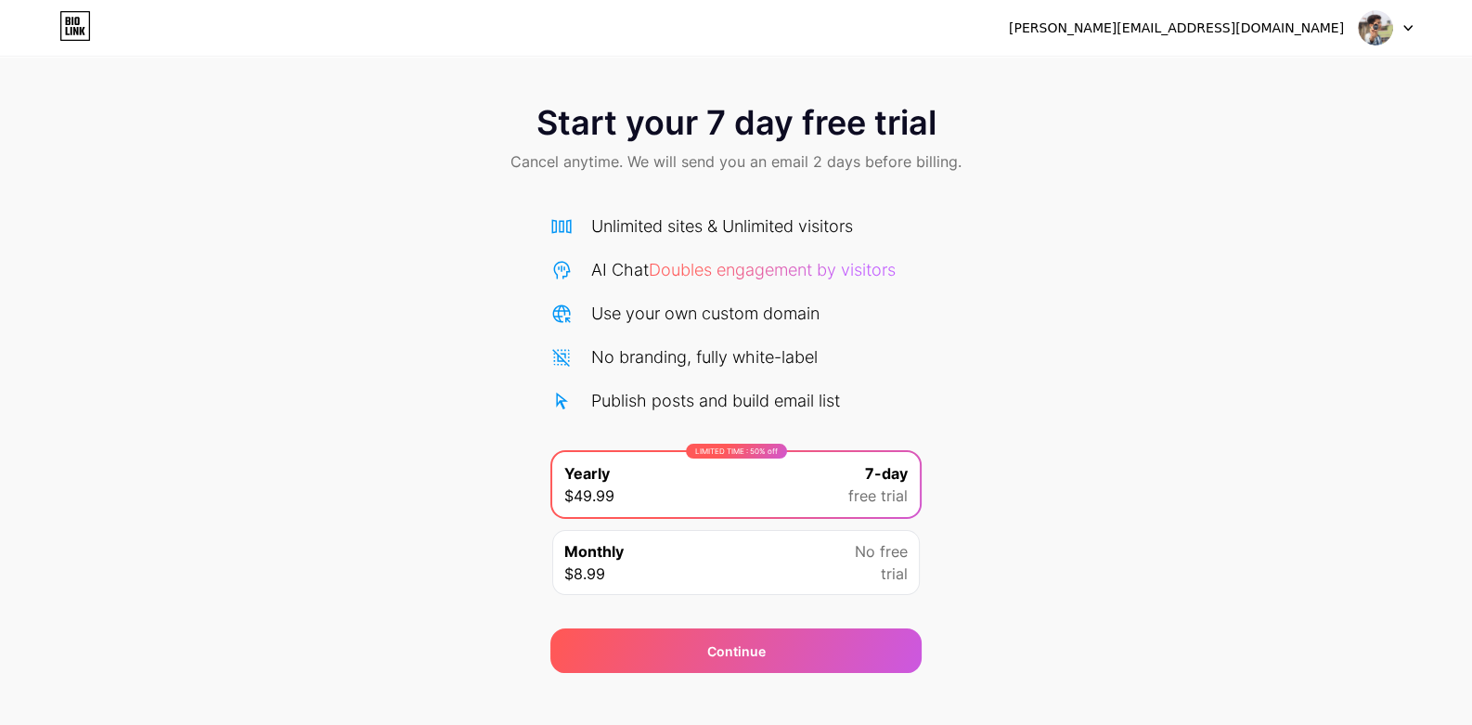
click at [70, 18] on icon at bounding box center [68, 21] width 5 height 8
click at [1406, 40] on div at bounding box center [1385, 27] width 54 height 33
click at [1406, 36] on div at bounding box center [1385, 27] width 54 height 33
click at [1208, 81] on li "Logout" at bounding box center [1296, 76] width 230 height 50
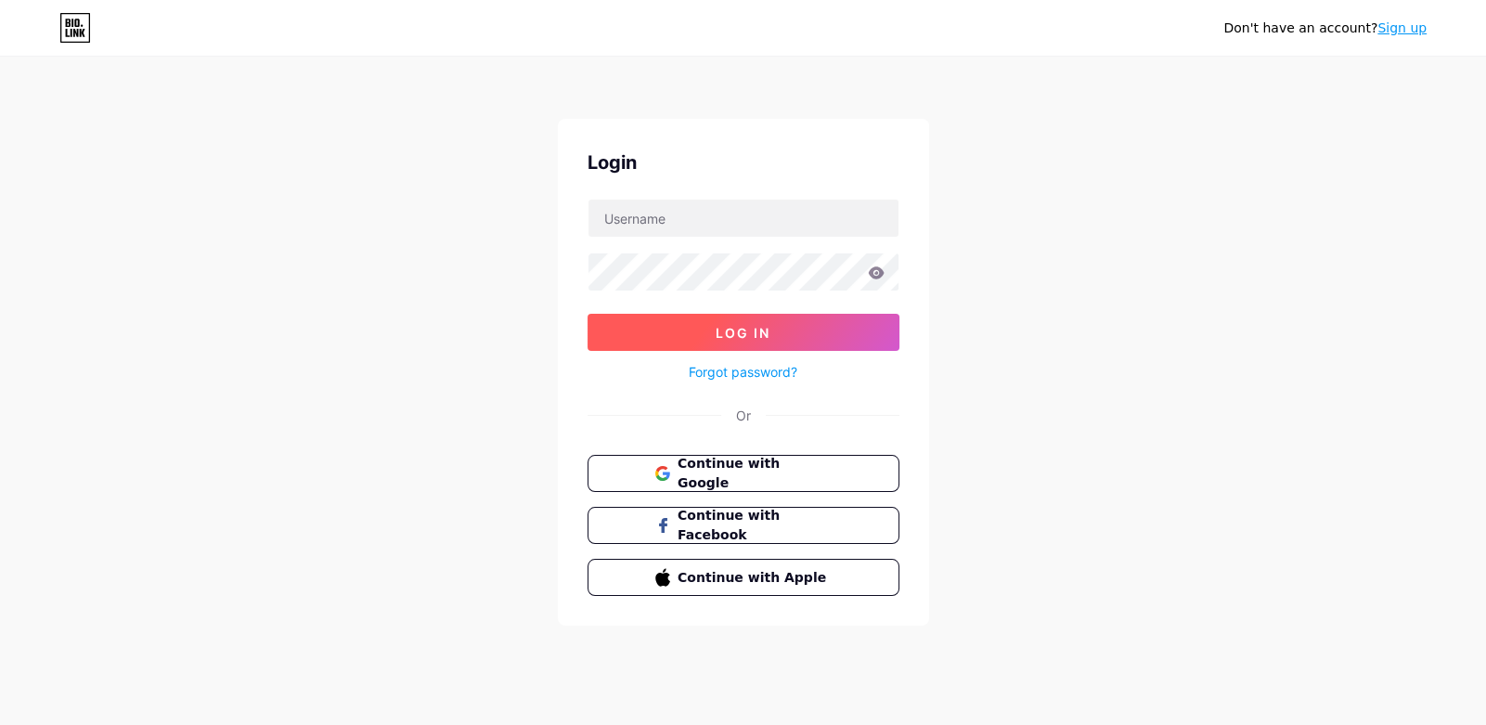
click at [745, 331] on span "Log In" at bounding box center [742, 333] width 55 height 16
